Goal: Task Accomplishment & Management: Use online tool/utility

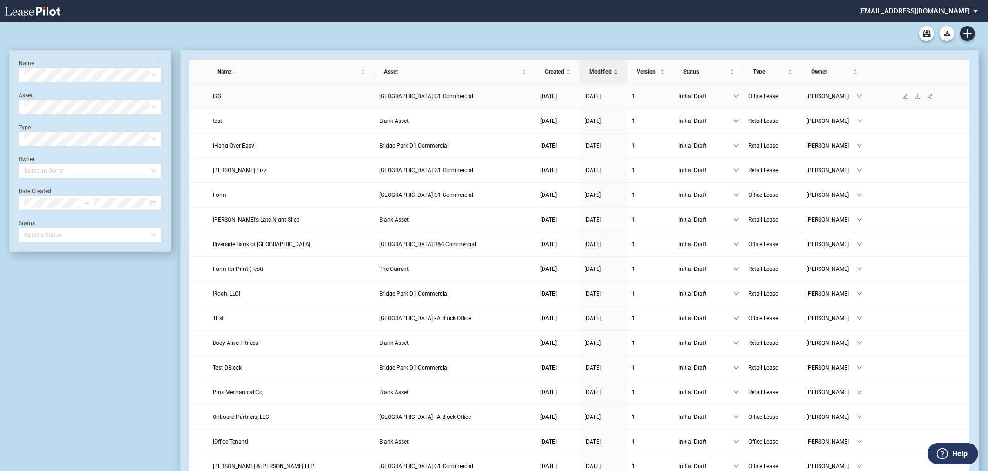
click at [499, 95] on link "Bridge Park G1 Commercial" at bounding box center [455, 96] width 152 height 9
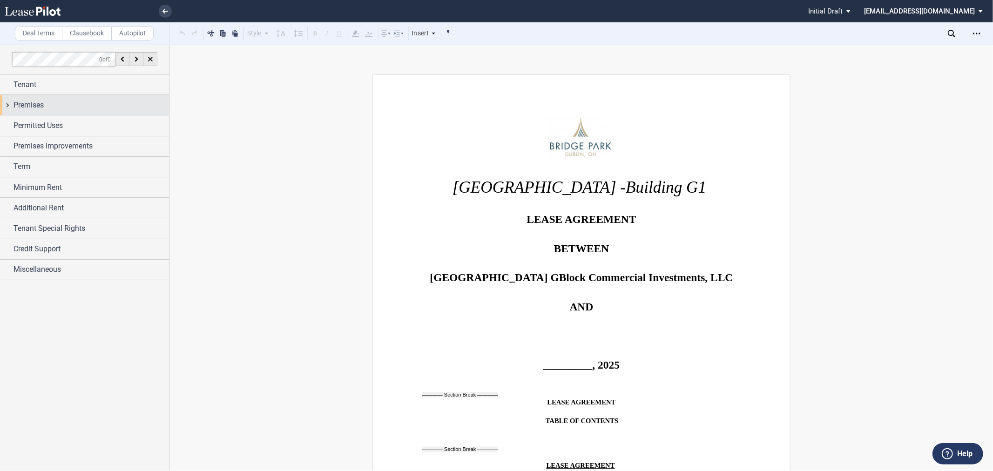
click at [62, 100] on div "Premises" at bounding box center [90, 105] width 155 height 11
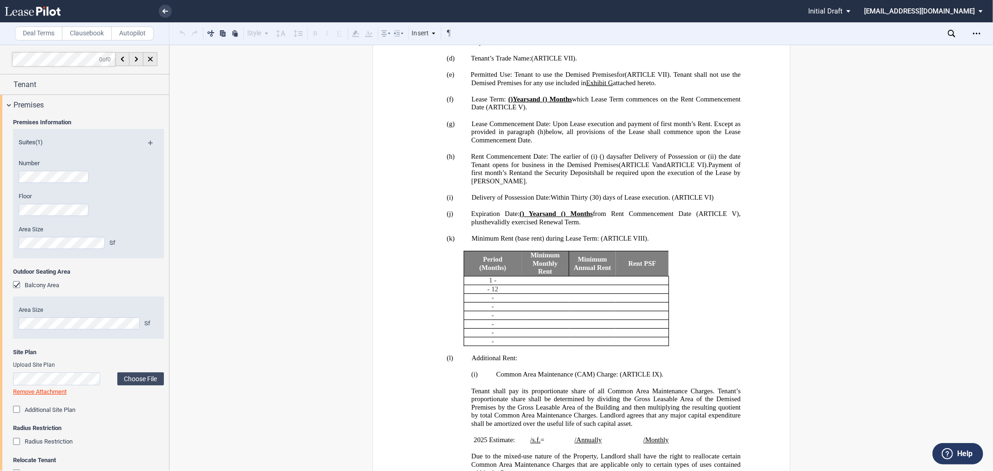
scroll to position [603, 0]
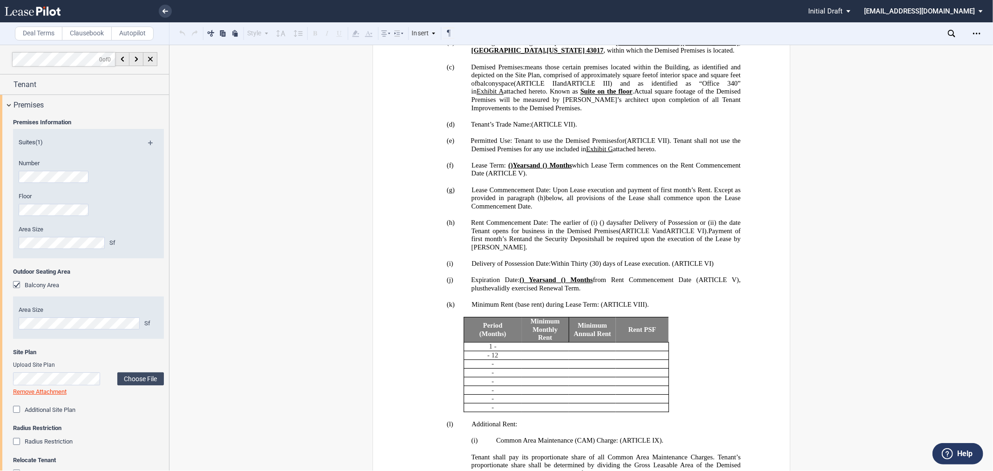
click at [514, 88] on span "space" at bounding box center [505, 84] width 15 height 8
drag, startPoint x: 547, startPoint y: 95, endPoint x: 560, endPoint y: 101, distance: 14.8
click at [560, 101] on p "(c) Demised Premises: means those certain premises located within the Building,…" at bounding box center [605, 87] width 269 height 49
drag, startPoint x: 545, startPoint y: 94, endPoint x: 560, endPoint y: 103, distance: 17.3
click at [560, 103] on p "(c) Demised Premises: means those certain premises located within the Building,…" at bounding box center [605, 87] width 269 height 49
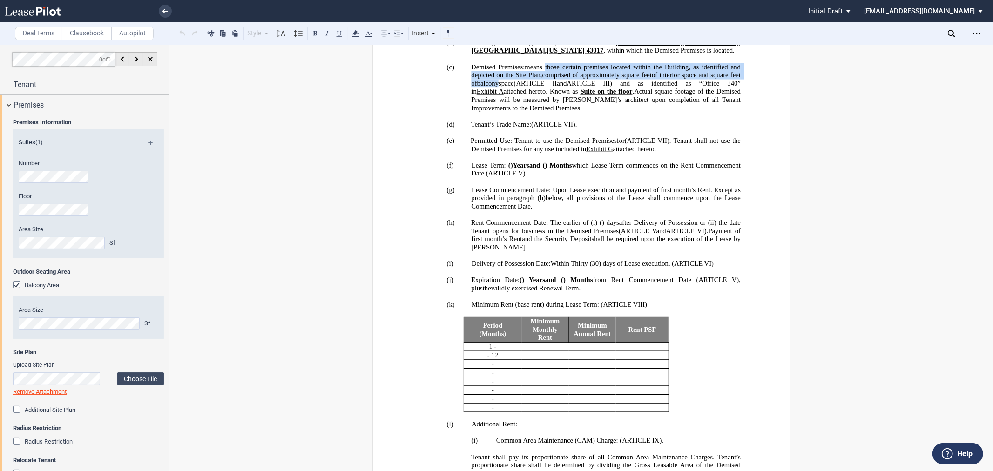
click at [76, 216] on div "Floor" at bounding box center [76, 208] width 126 height 33
